Goal: Use online tool/utility

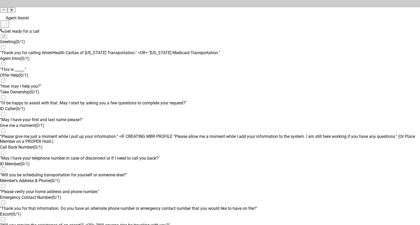
click at [94, 0] on div at bounding box center [210, 3] width 420 height 7
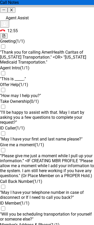
scroll to position [694, 0]
click at [13, 9] on icon "close" at bounding box center [11, 10] width 2 height 3
